Goal: Check status: Verify the current state of an ongoing process or item

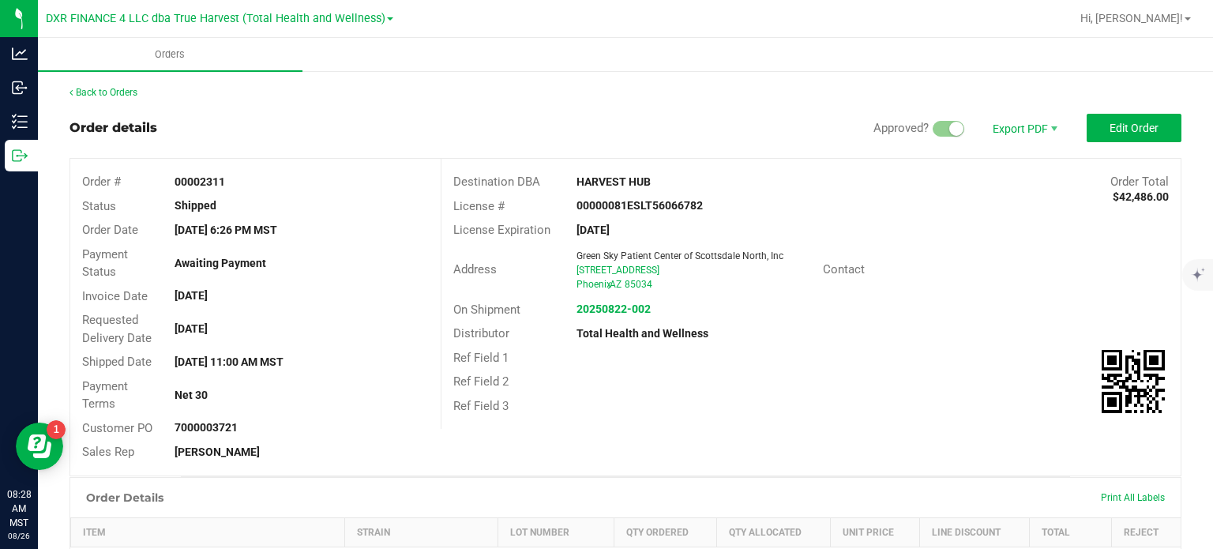
scroll to position [395, 0]
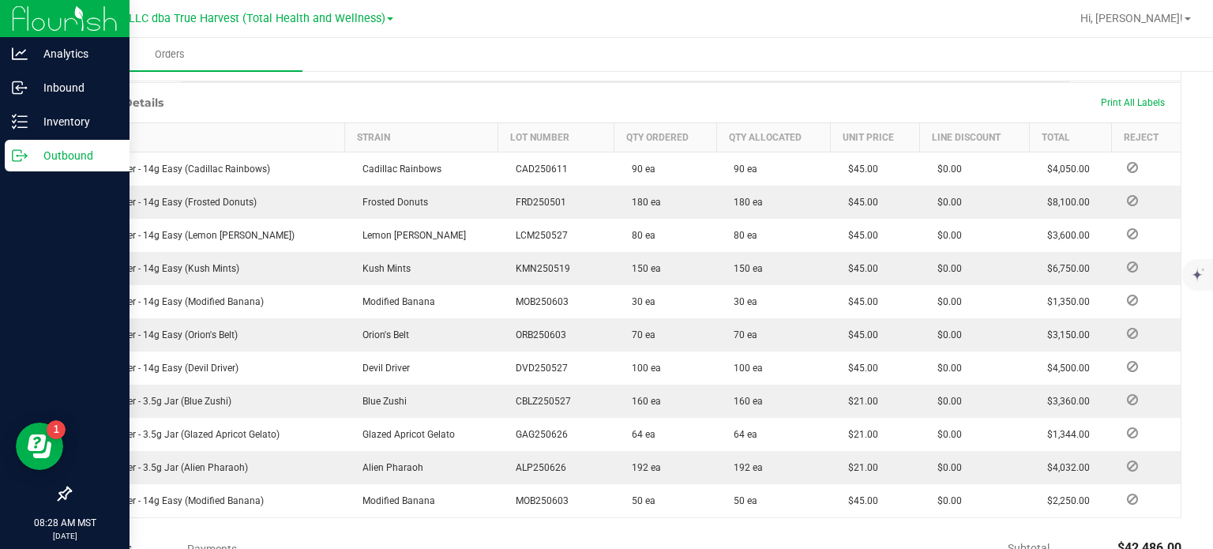
click at [28, 152] on p "Outbound" at bounding box center [75, 155] width 95 height 19
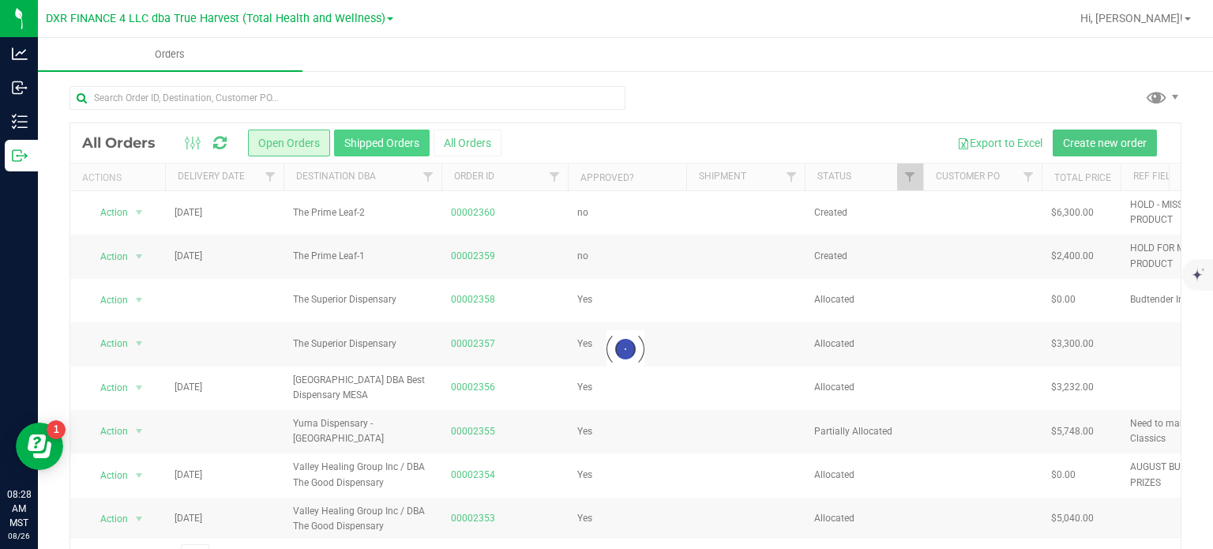
click at [374, 148] on button "Shipped Orders" at bounding box center [382, 143] width 96 height 27
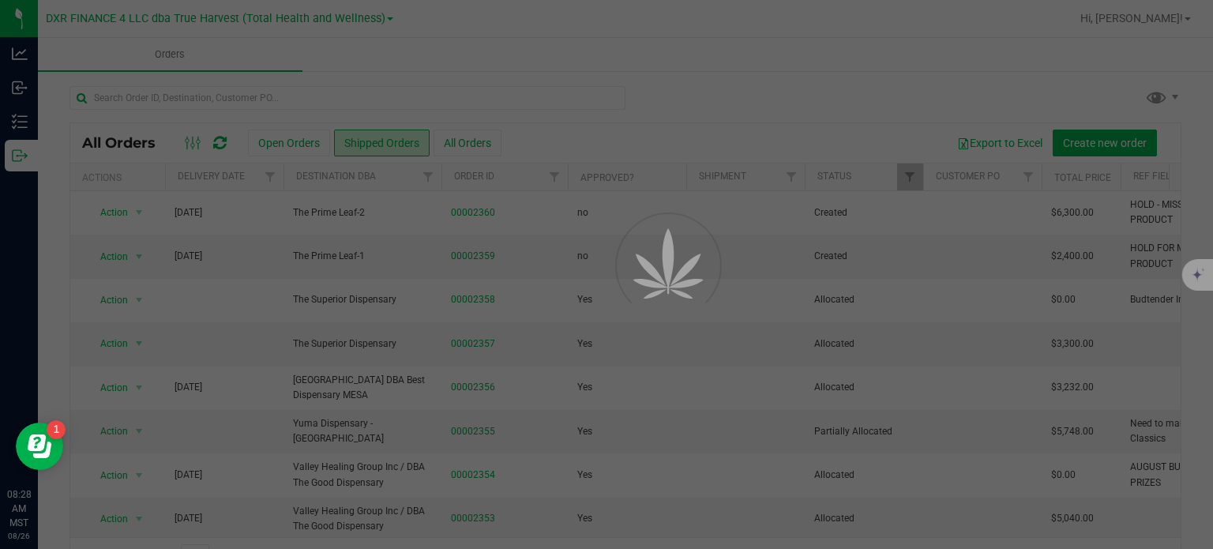
click at [262, 96] on div at bounding box center [606, 274] width 1213 height 549
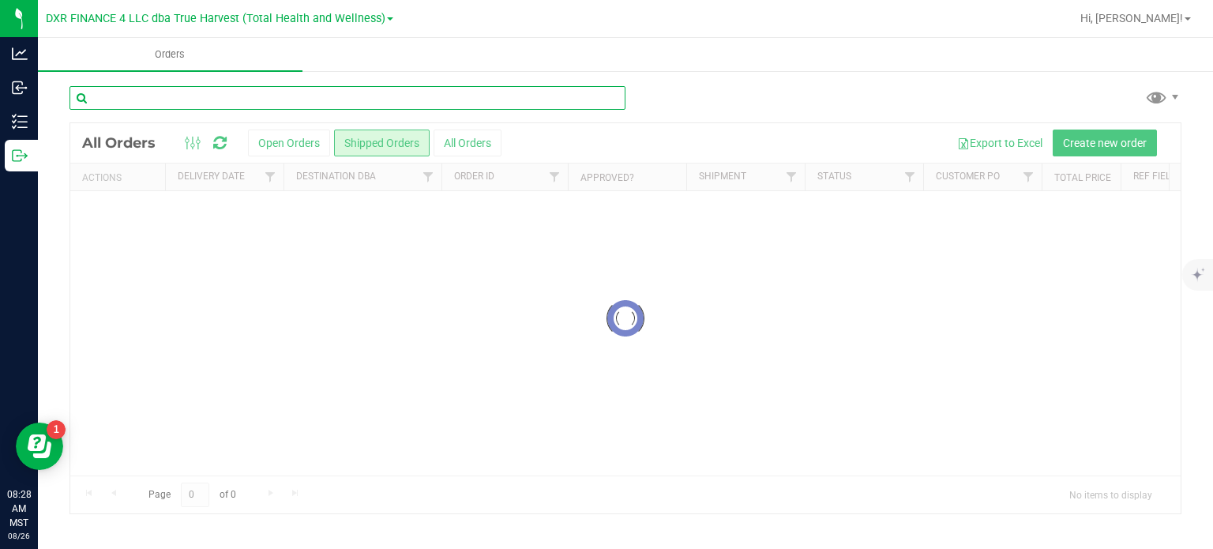
click at [262, 96] on input "text" at bounding box center [348, 98] width 556 height 24
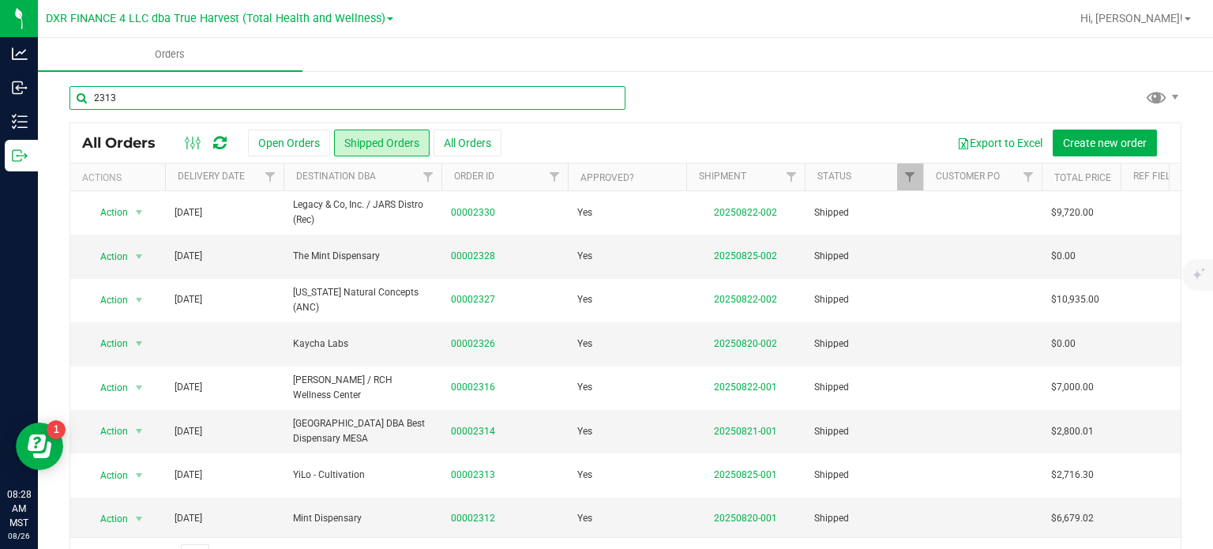
type input "2313"
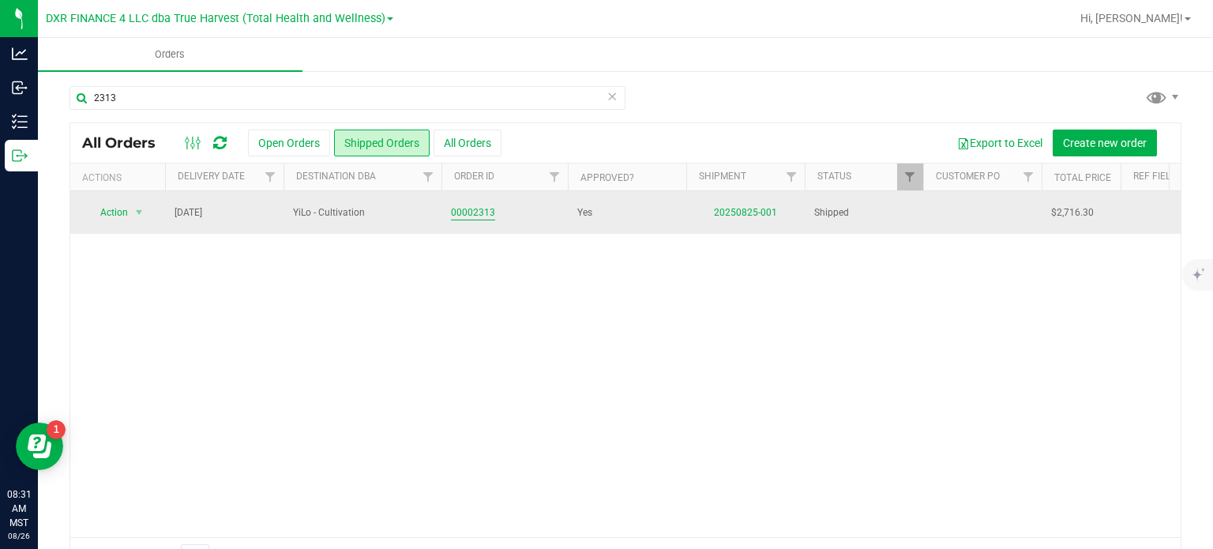
click at [465, 215] on link "00002313" at bounding box center [473, 212] width 44 height 15
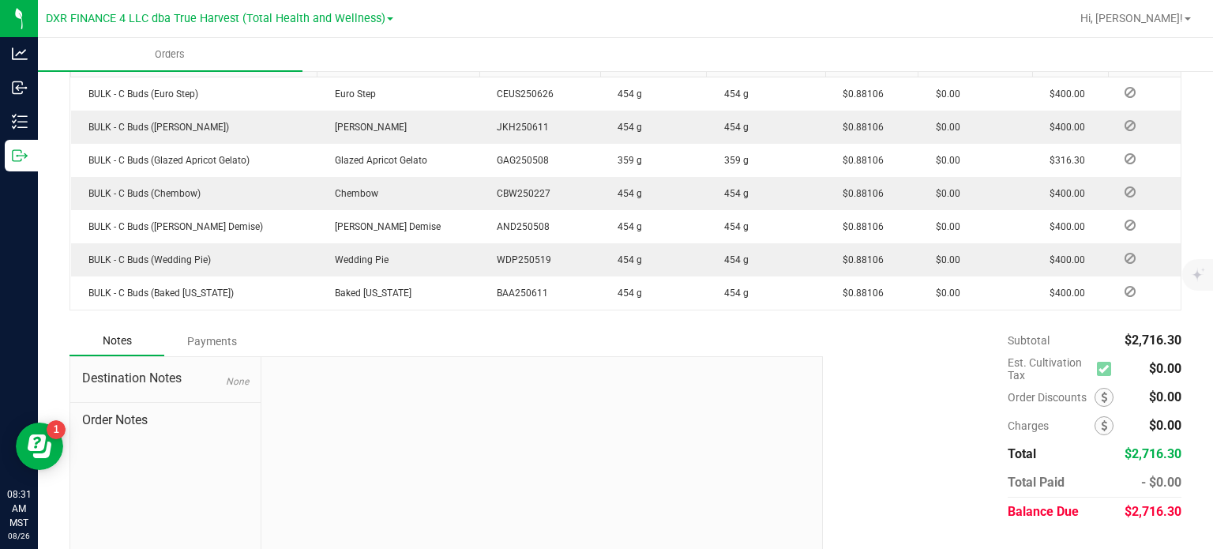
scroll to position [474, 0]
